Goal: Navigation & Orientation: Understand site structure

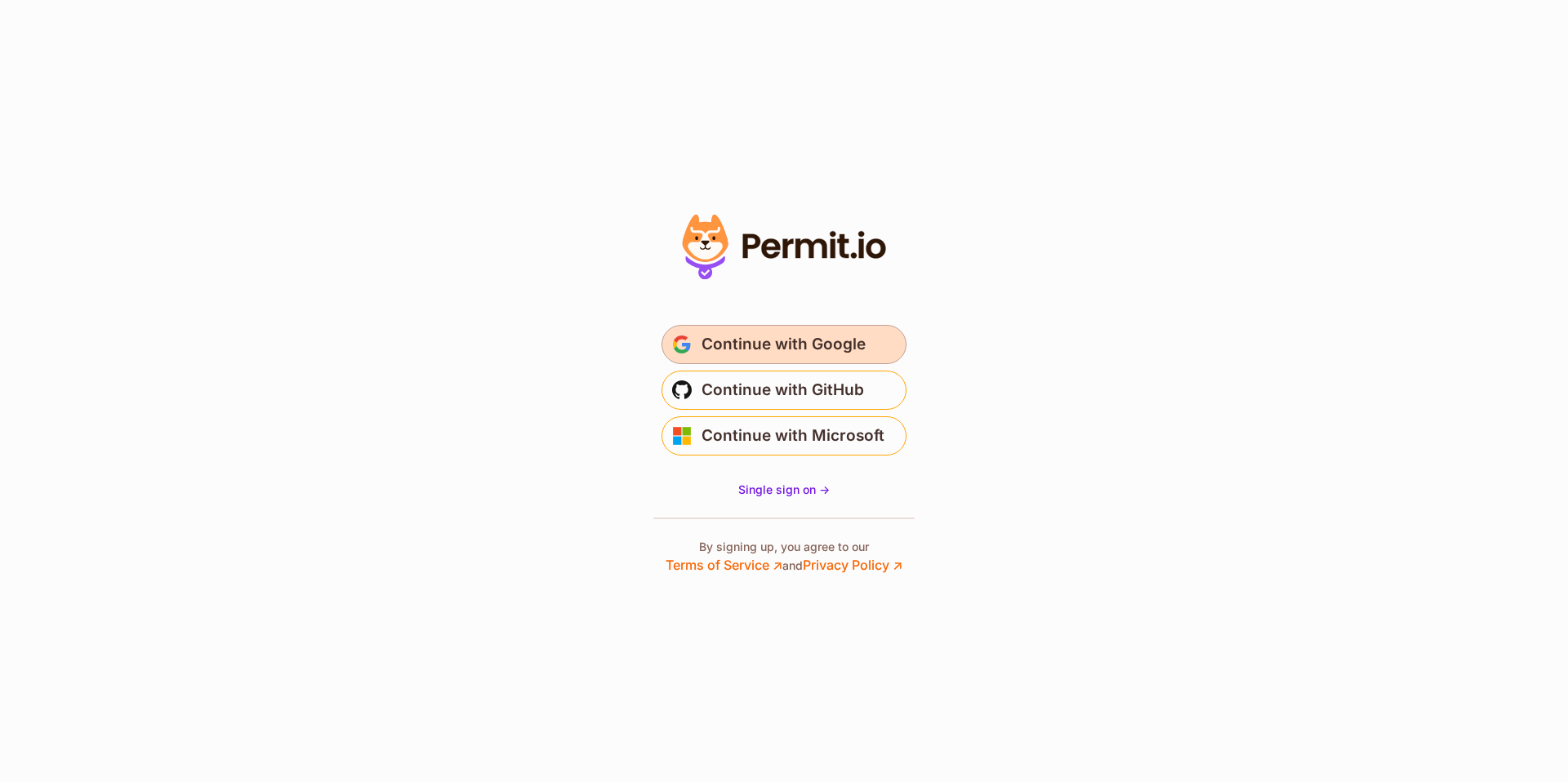
click at [797, 349] on span "Continue with Google" at bounding box center [783, 344] width 164 height 26
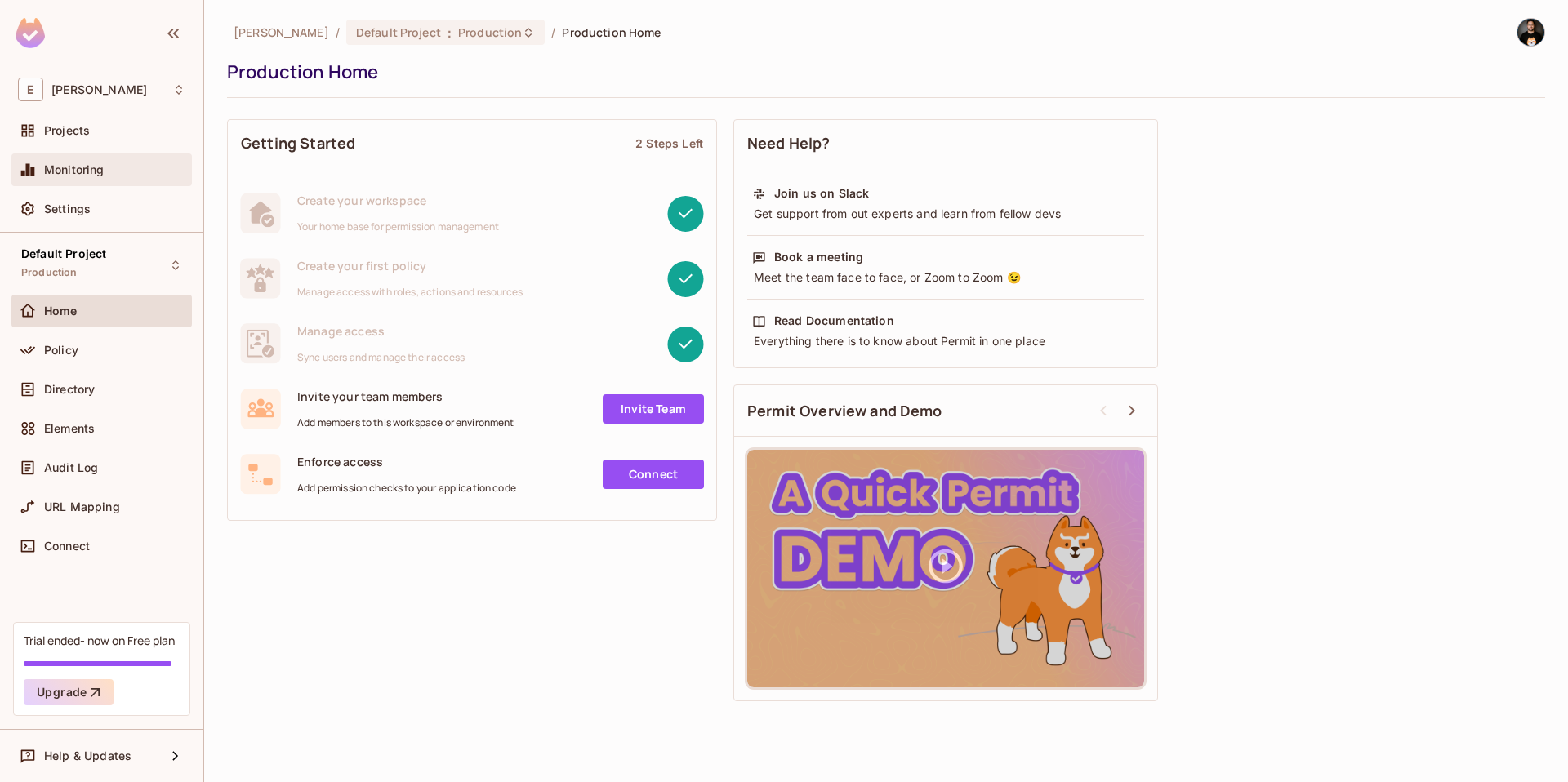
click at [101, 176] on span "Monitoring" at bounding box center [74, 170] width 61 height 13
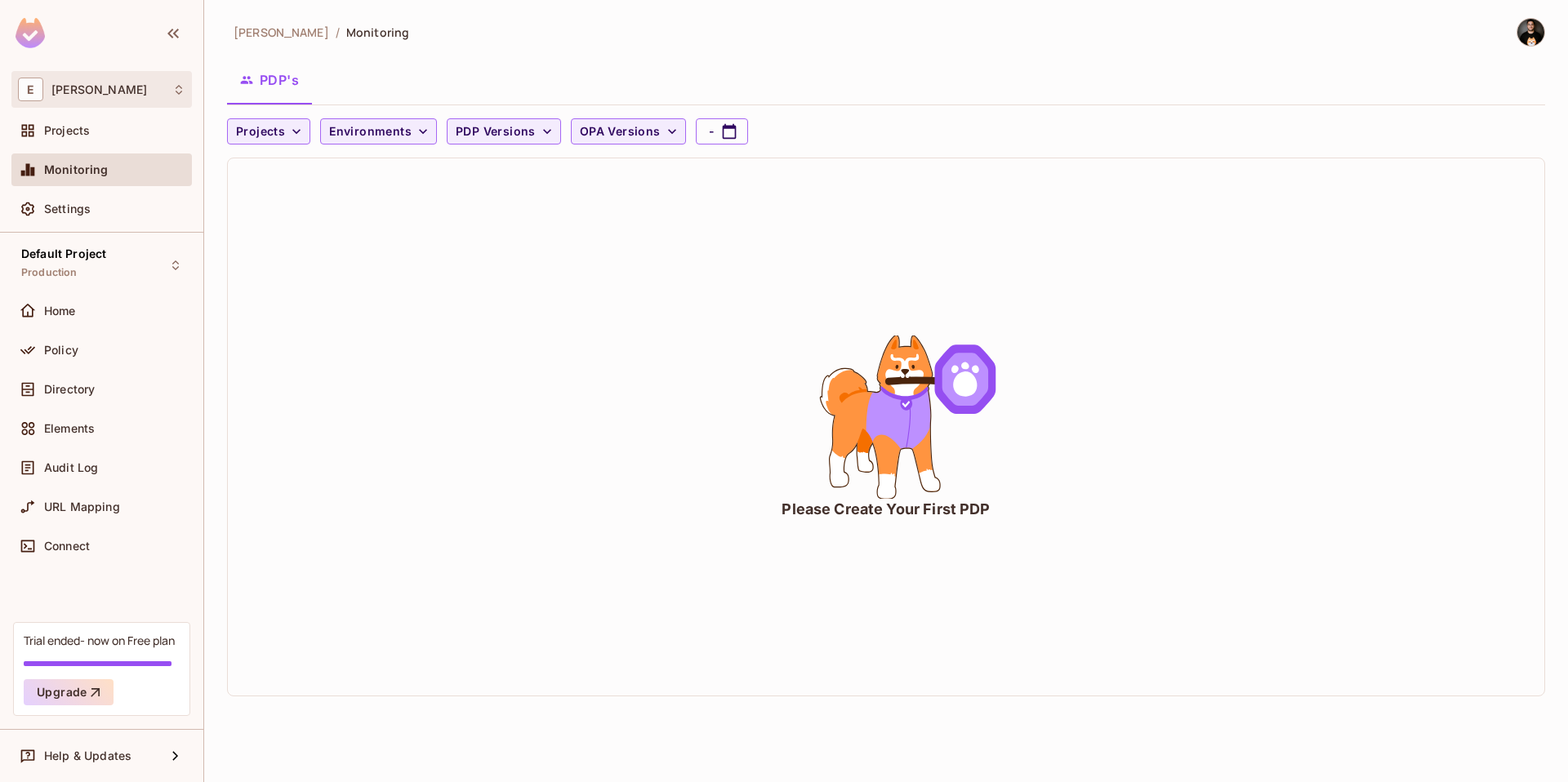
click at [48, 90] on div "E [PERSON_NAME]" at bounding box center [102, 89] width 167 height 24
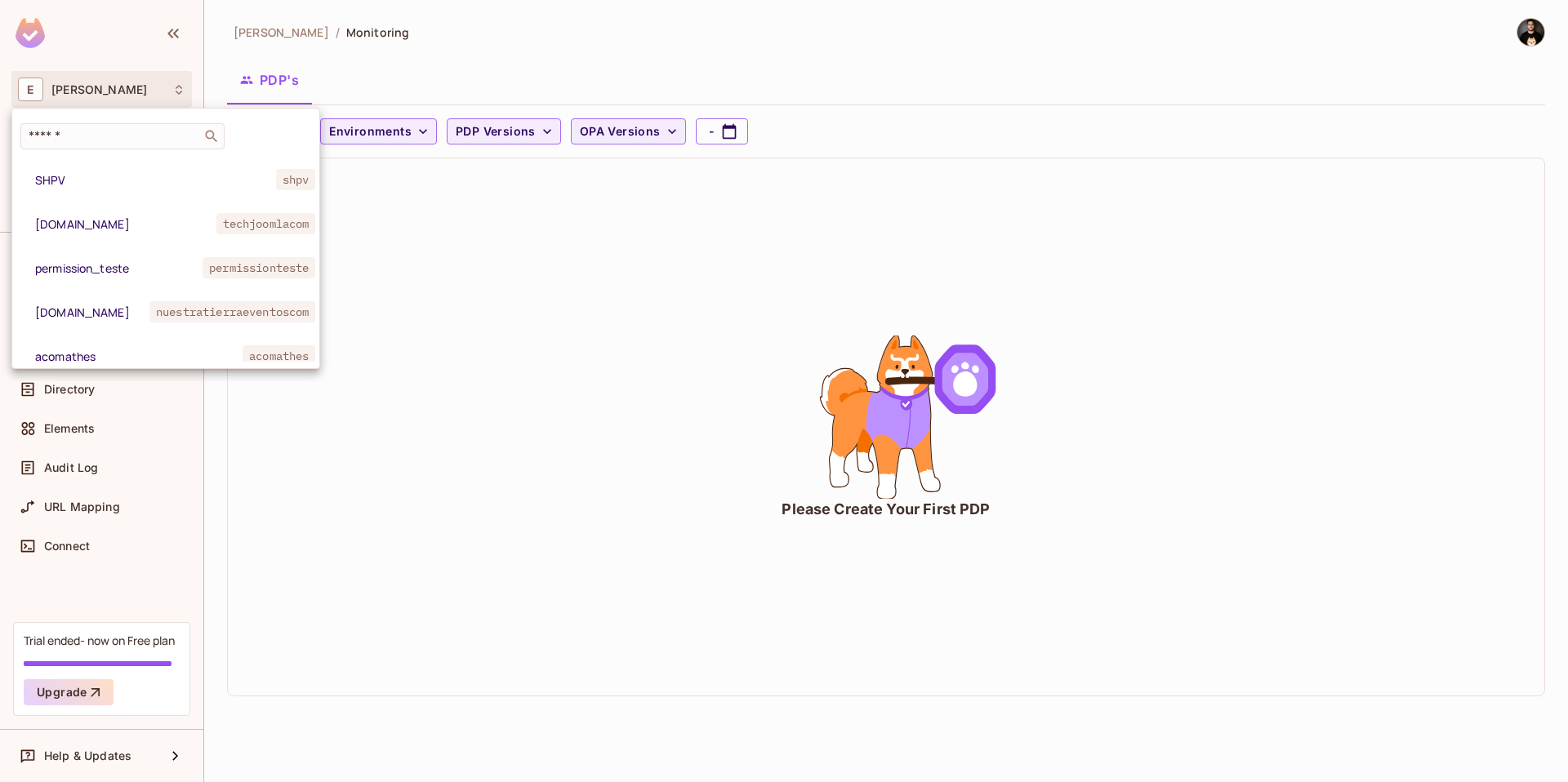
click at [364, 41] on div at bounding box center [784, 391] width 1568 height 782
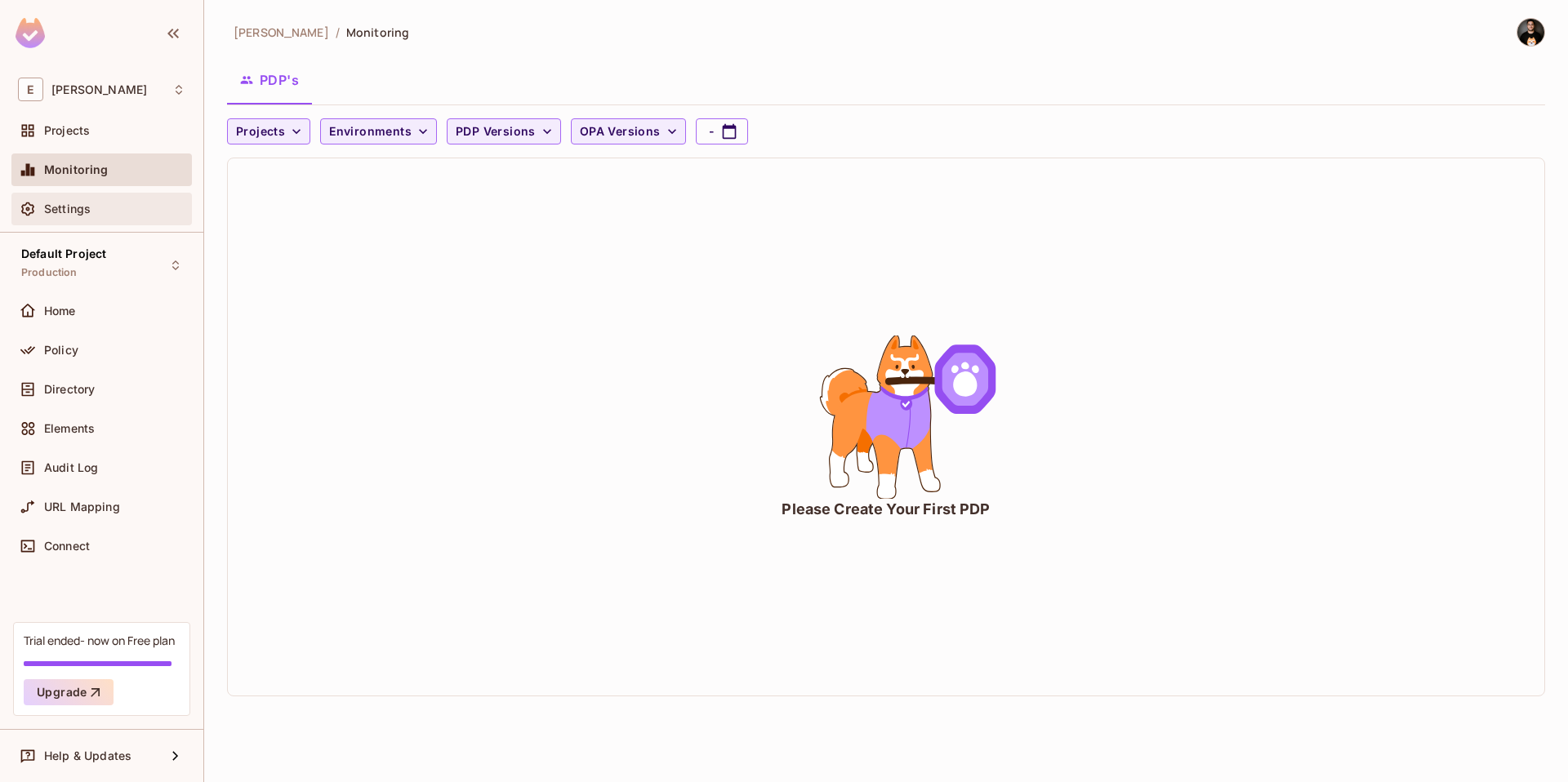
click at [79, 211] on span "Settings" at bounding box center [67, 209] width 46 height 13
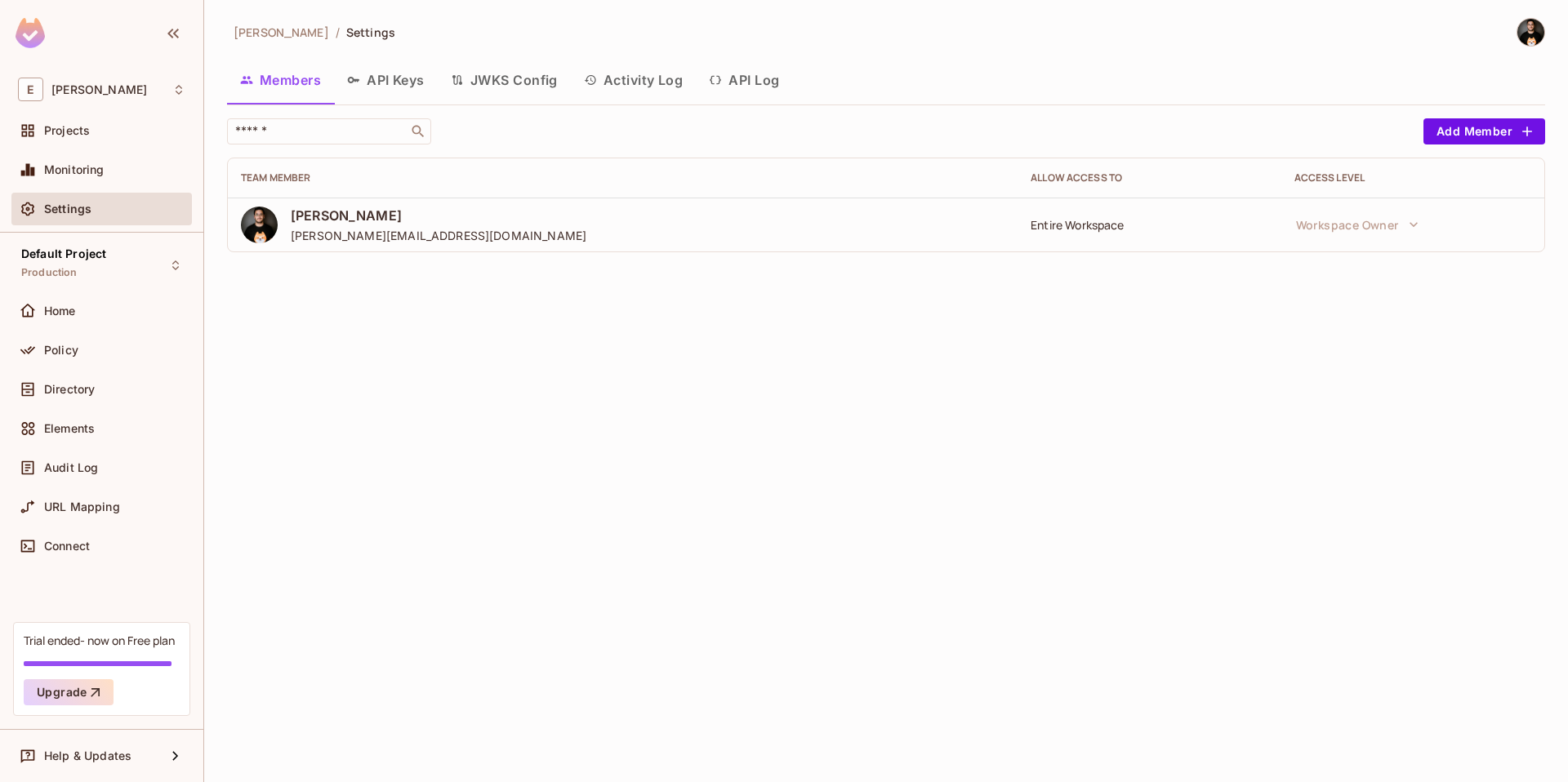
click at [609, 85] on button "Activity Log" at bounding box center [633, 80] width 126 height 41
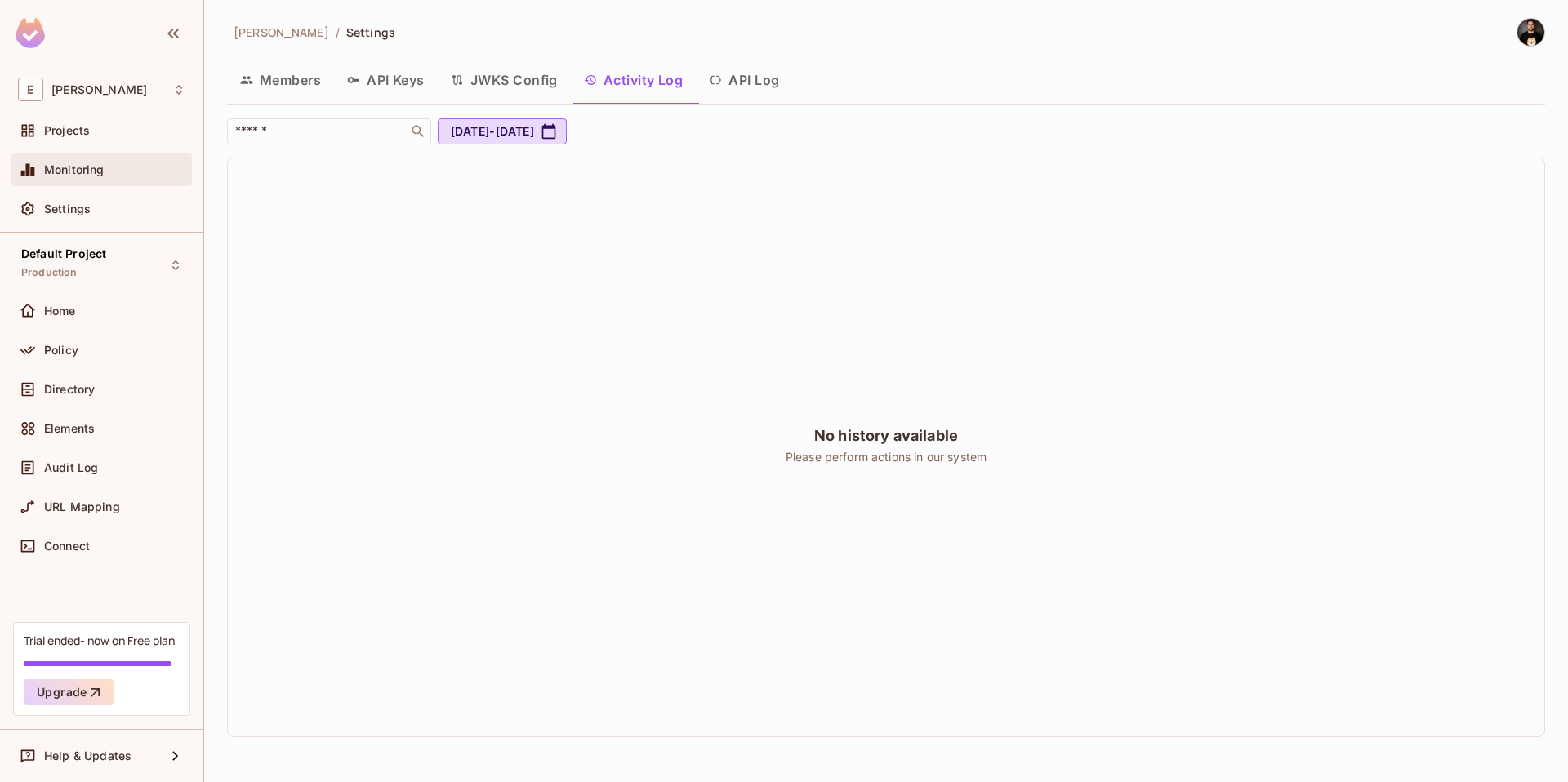
click at [85, 160] on div "Monitoring" at bounding box center [102, 170] width 167 height 19
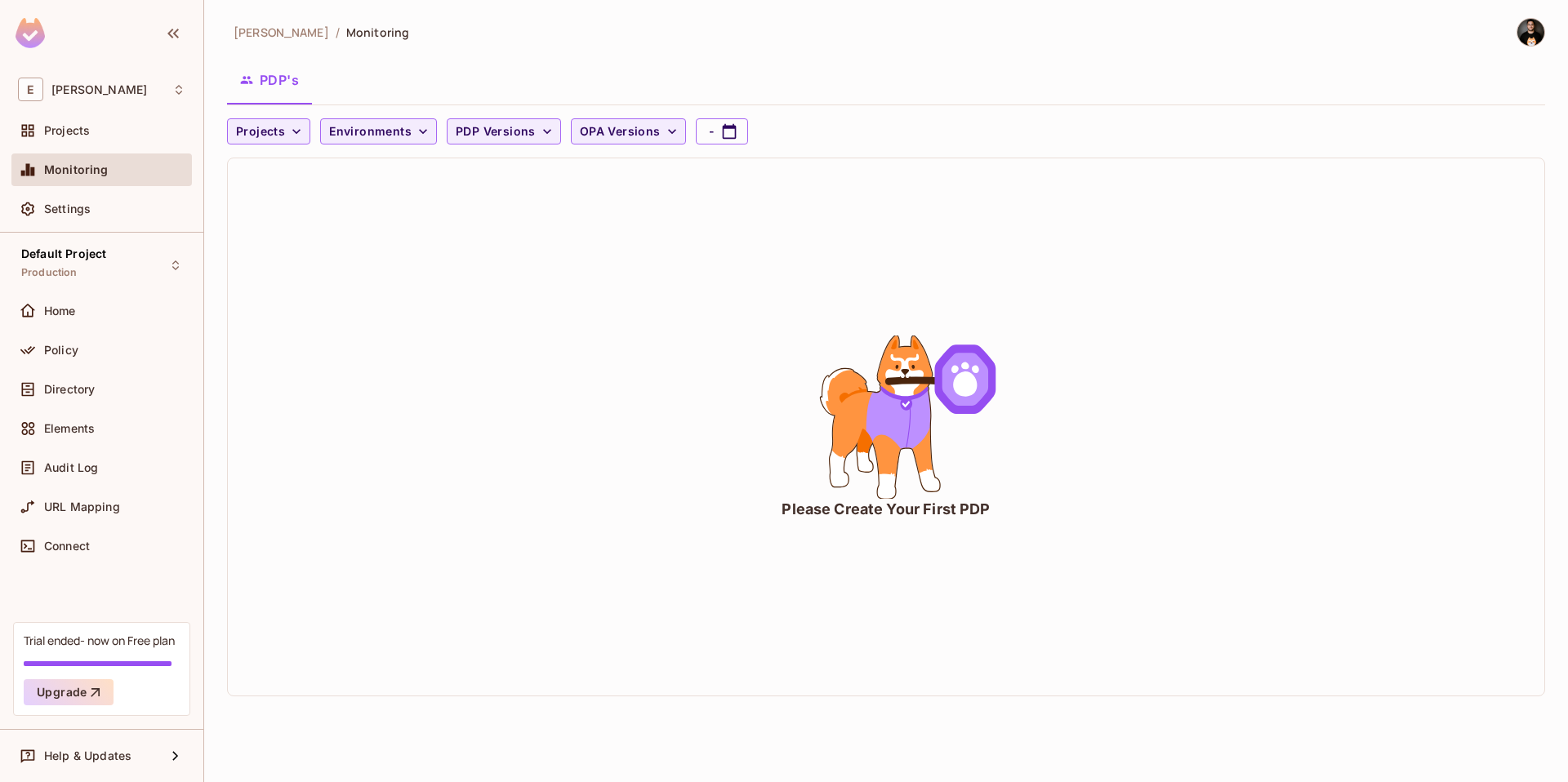
click at [385, 62] on div "PDP's" at bounding box center [886, 80] width 1318 height 41
click at [70, 85] on div "E [PERSON_NAME]" at bounding box center [102, 89] width 167 height 24
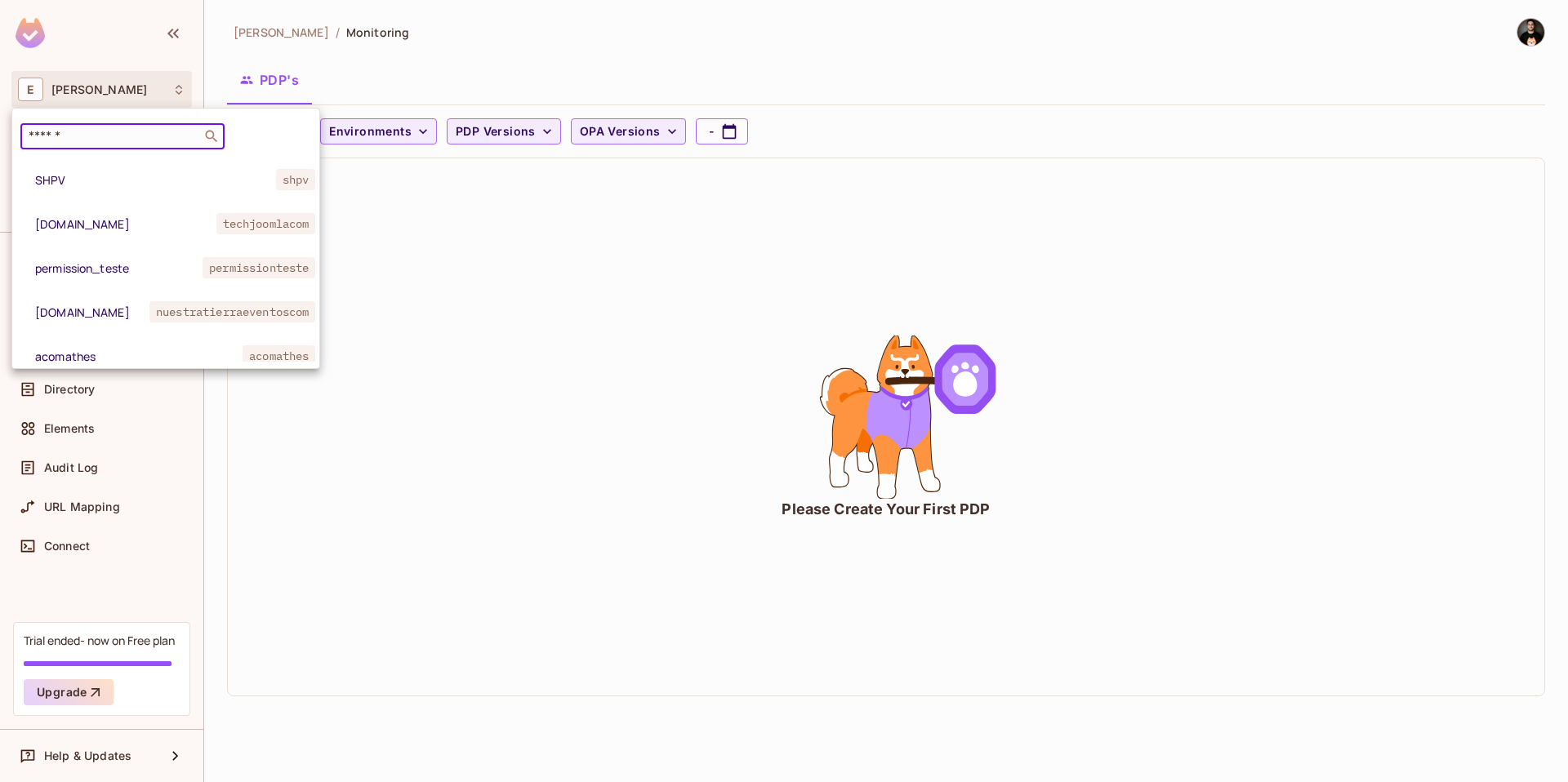
click at [83, 128] on input "text" at bounding box center [110, 135] width 172 height 16
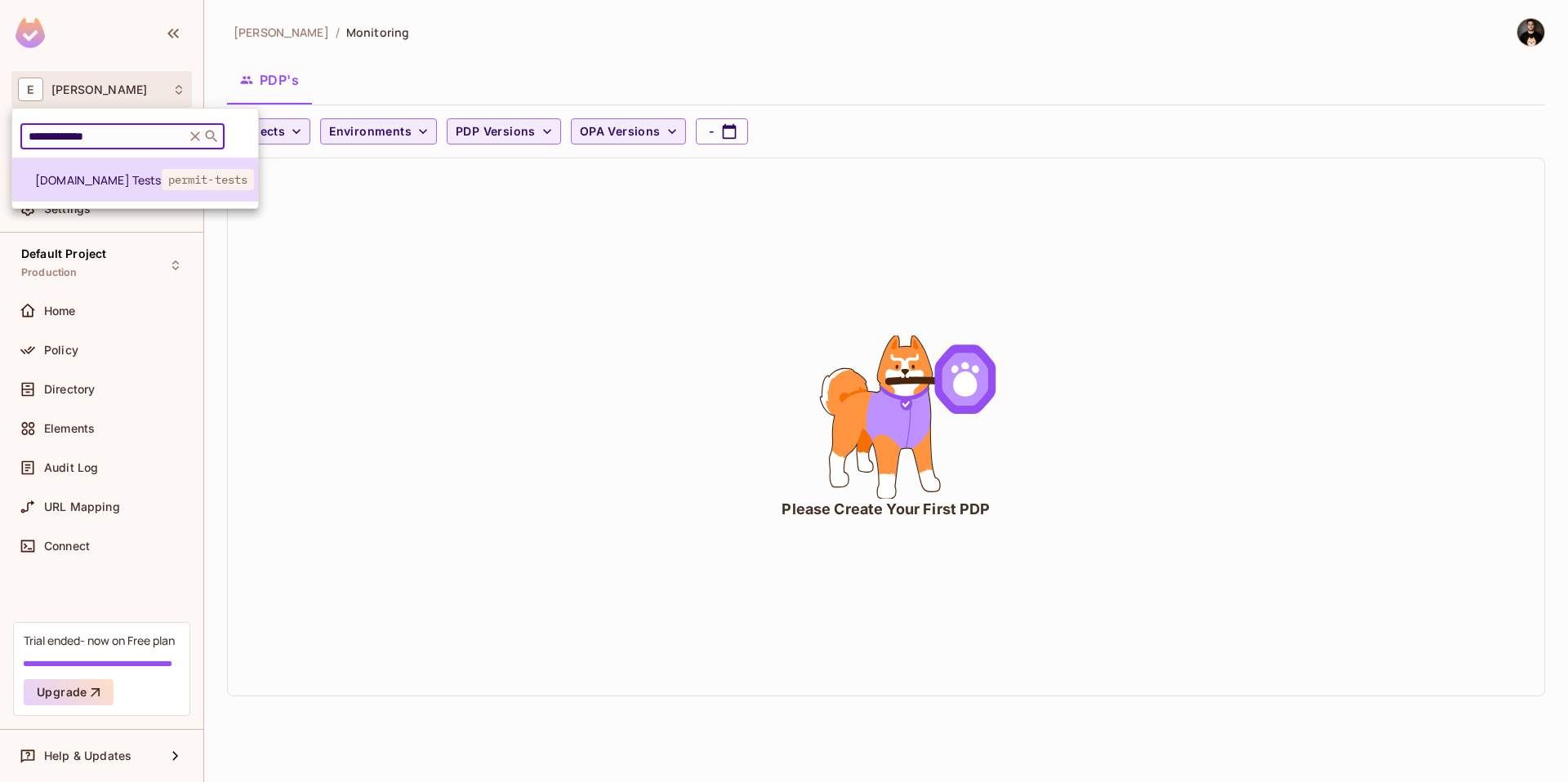
type input "**********"
click at [69, 188] on li "[DOMAIN_NAME] Tests permit-tests" at bounding box center [135, 180] width 246 height 44
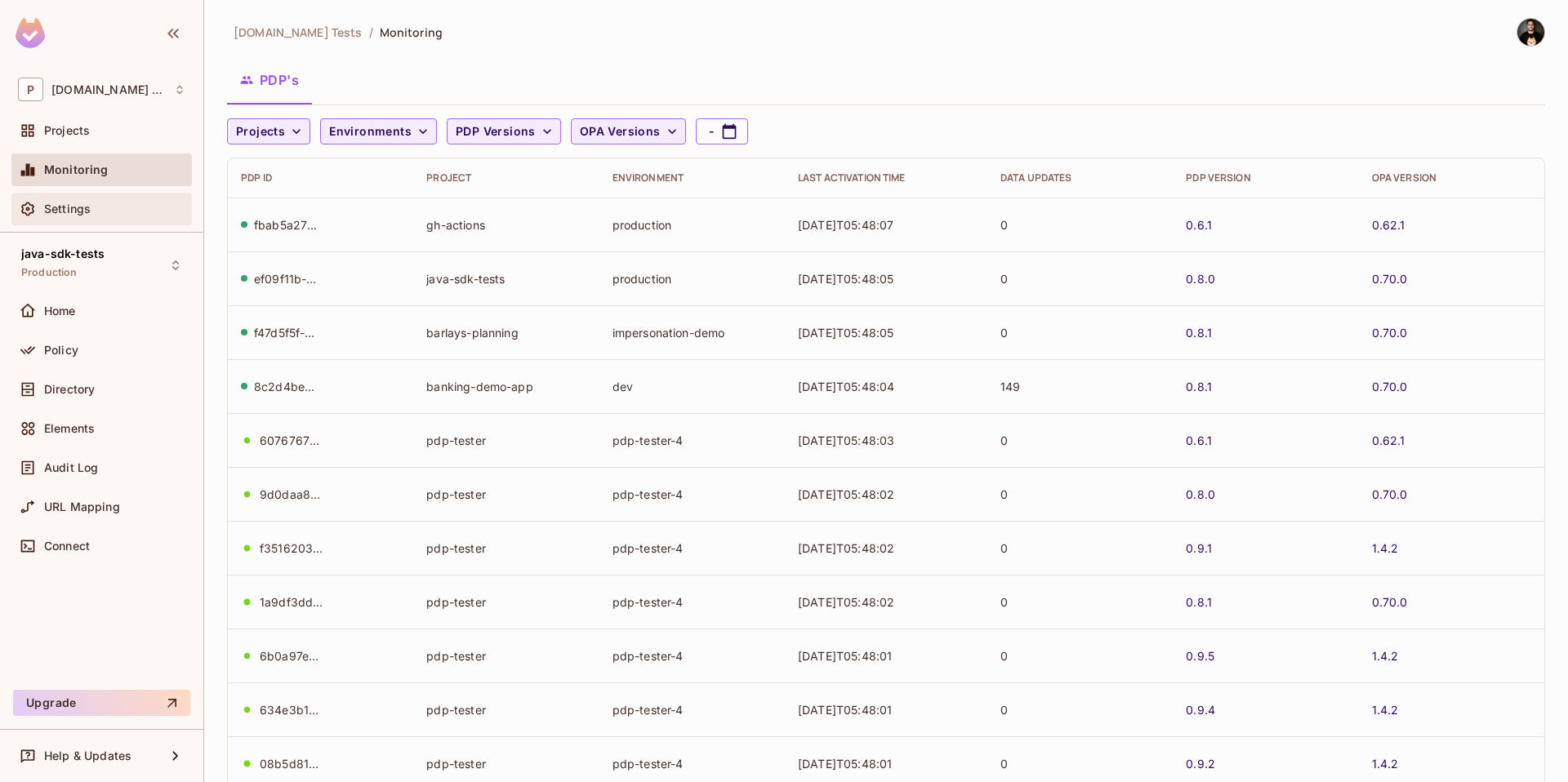
click at [100, 207] on div "Settings" at bounding box center [114, 209] width 141 height 13
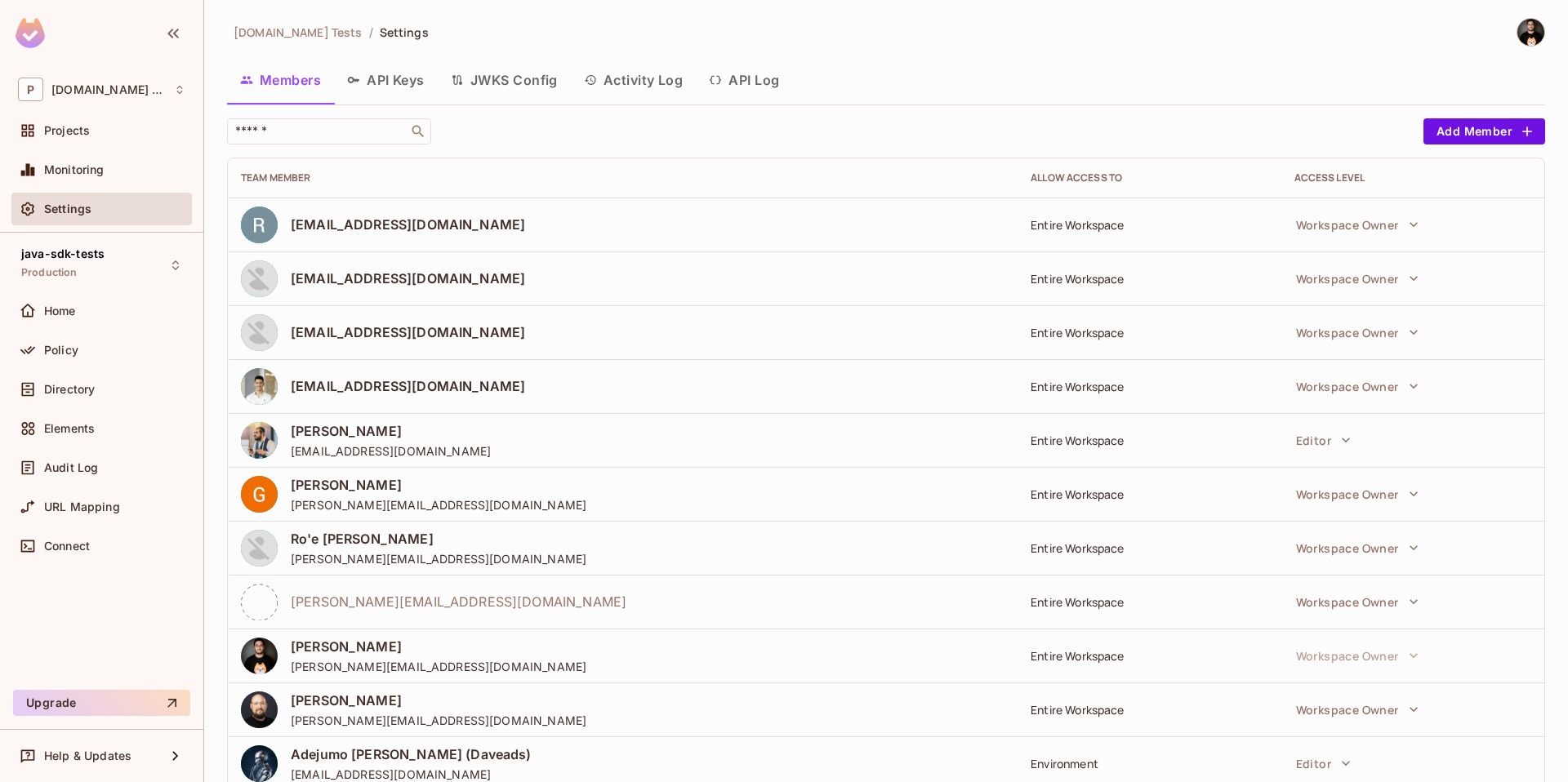
click at [752, 87] on button "API Log" at bounding box center [744, 80] width 96 height 41
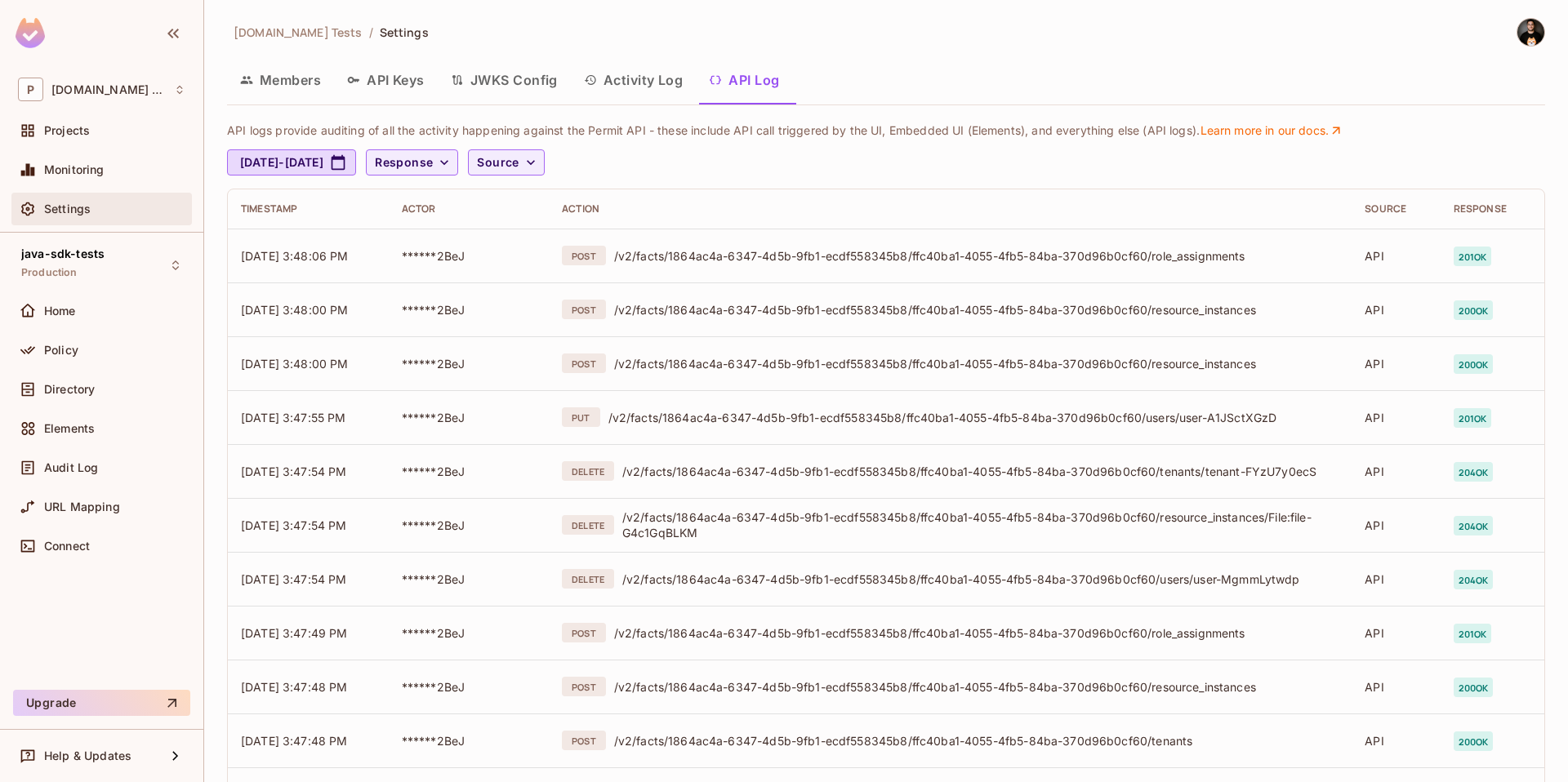
click at [95, 211] on div "Settings" at bounding box center [114, 209] width 141 height 13
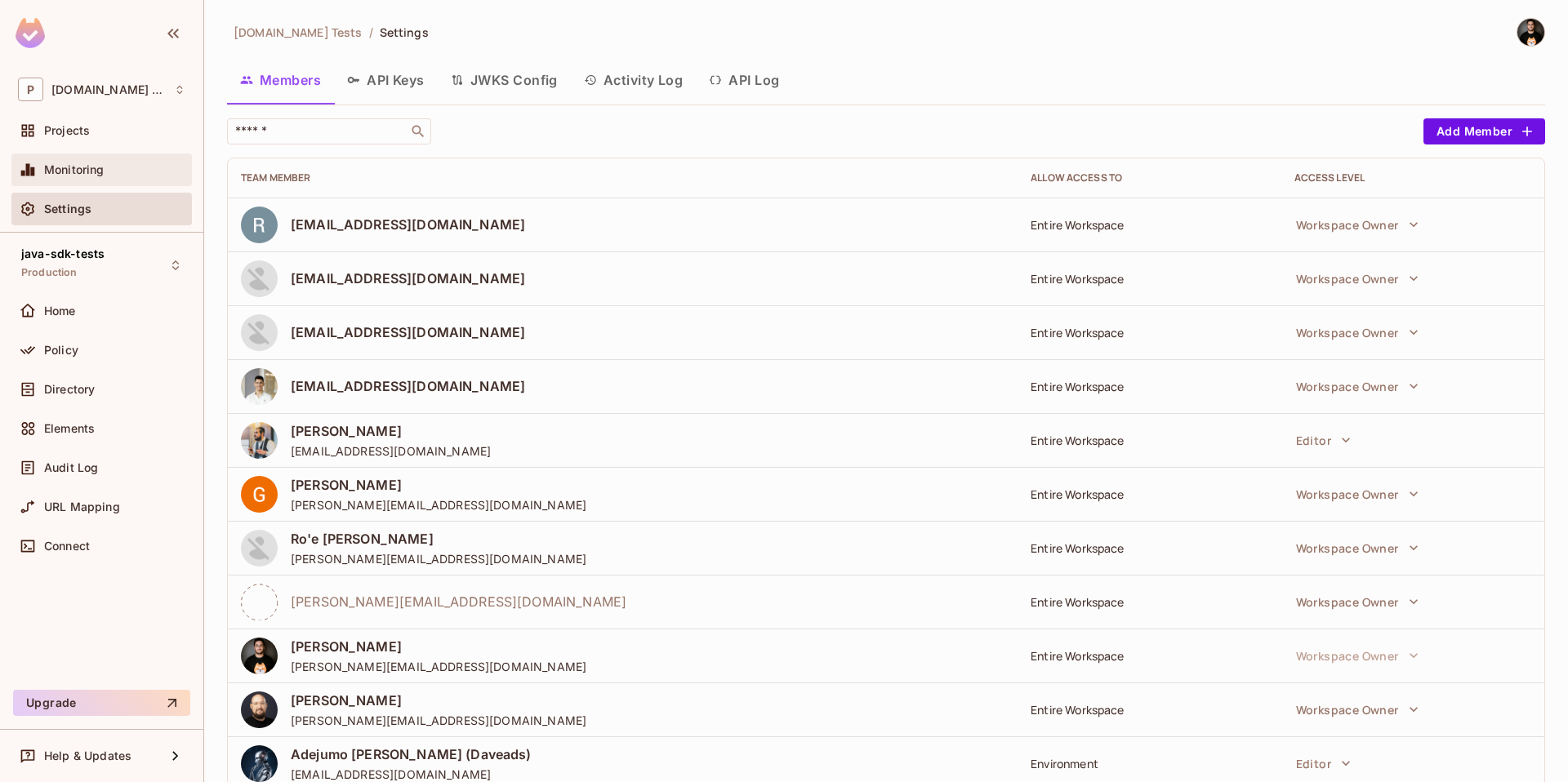
click at [96, 169] on span "Monitoring" at bounding box center [74, 170] width 61 height 13
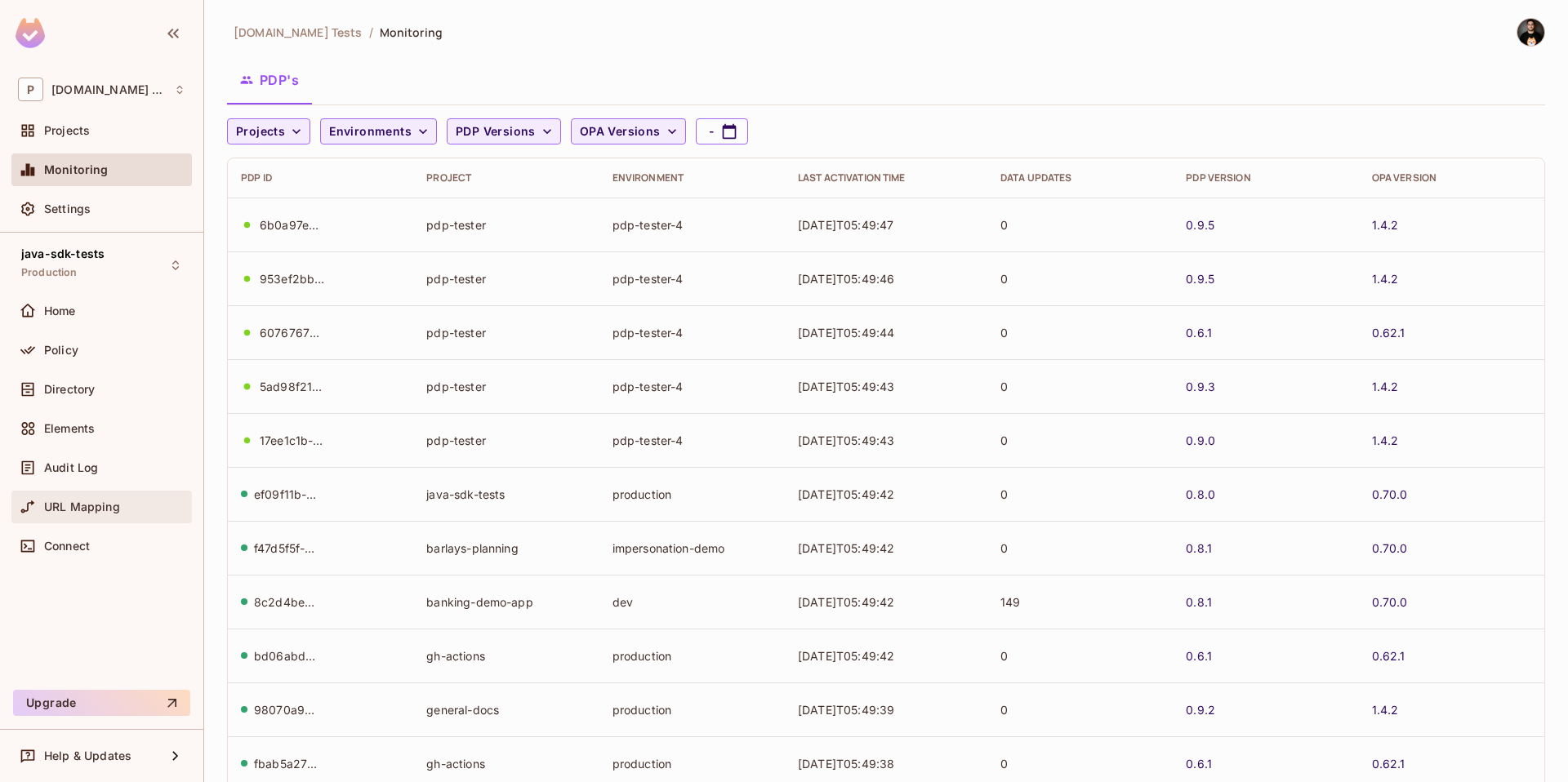
click at [117, 499] on div "URL Mapping" at bounding box center [102, 507] width 167 height 19
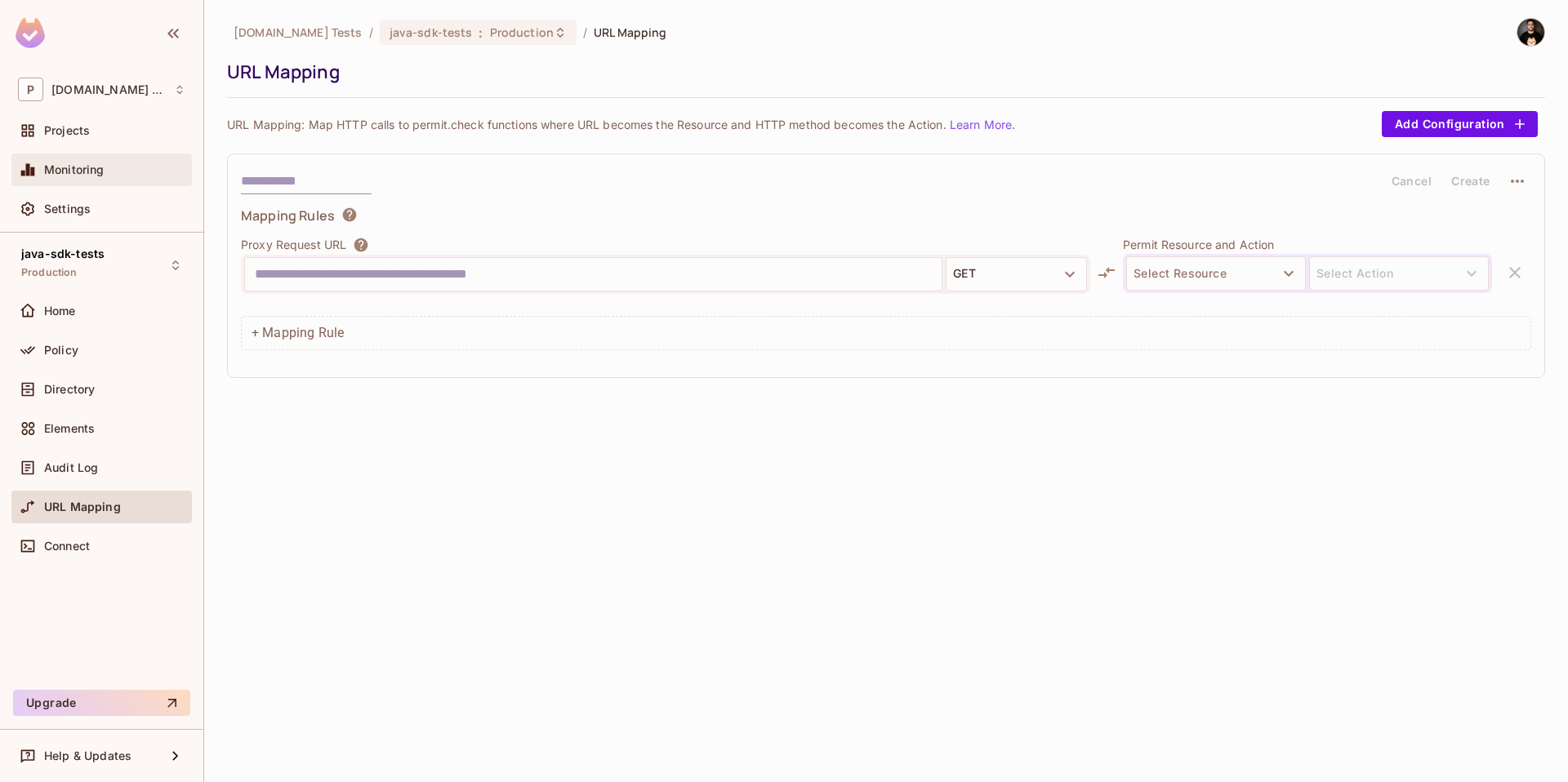
click at [108, 157] on div "Monitoring" at bounding box center [102, 170] width 181 height 33
